Goal: Task Accomplishment & Management: Manage account settings

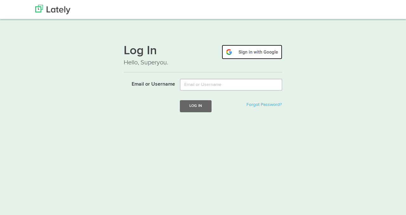
click at [261, 53] on img at bounding box center [252, 52] width 61 height 15
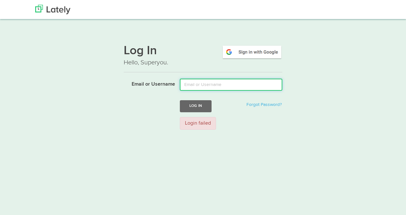
click at [216, 85] on input "Email or Username" at bounding box center [231, 85] width 103 height 12
type input "carlafarias@gmail.com"
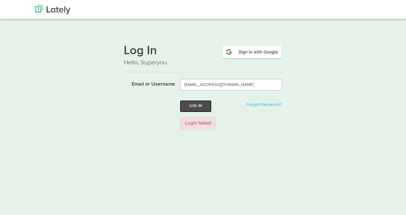
click at [200, 108] on button "Log In" at bounding box center [196, 106] width 32 height 12
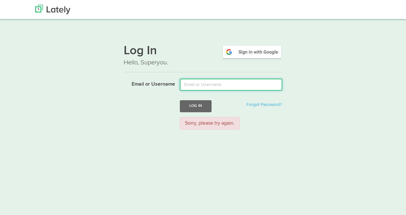
click at [203, 86] on input "Email or Username" at bounding box center [231, 85] width 103 height 12
type input "carlafarias@gmail.com"
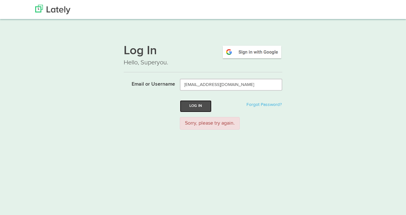
click at [198, 105] on button "Log In" at bounding box center [196, 106] width 32 height 12
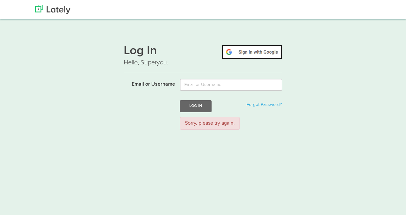
click at [255, 53] on img at bounding box center [252, 52] width 61 height 15
